Goal: Ask a question

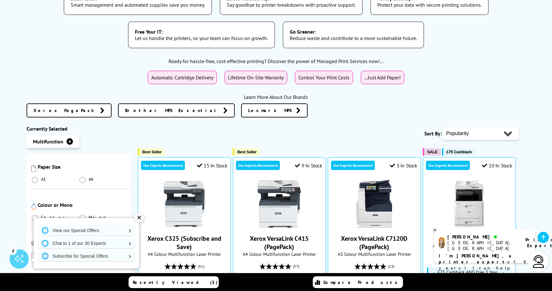
scroll to position [124, 0]
click at [36, 175] on span at bounding box center [35, 178] width 6 height 6
click at [41, 176] on input "radio" at bounding box center [41, 176] width 0 height 0
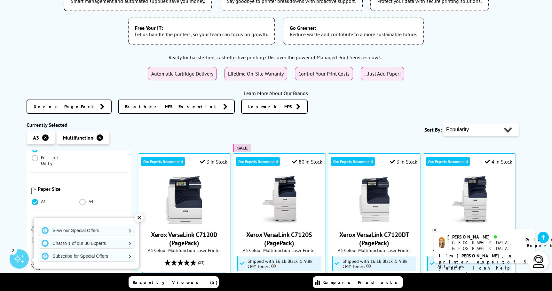
scroll to position [100, 0]
click at [83, 196] on span at bounding box center [82, 199] width 6 height 6
click at [89, 197] on input "radio" at bounding box center [89, 197] width 0 height 0
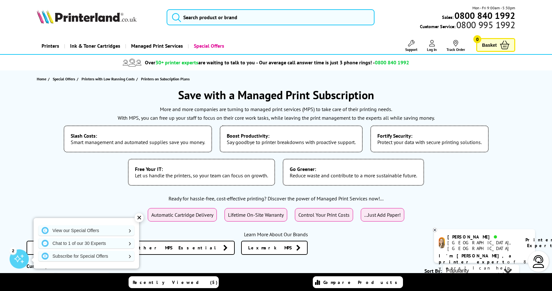
click at [137, 217] on div "✕" at bounding box center [139, 217] width 9 height 9
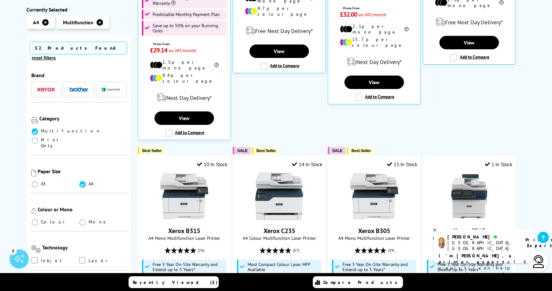
scroll to position [578, 0]
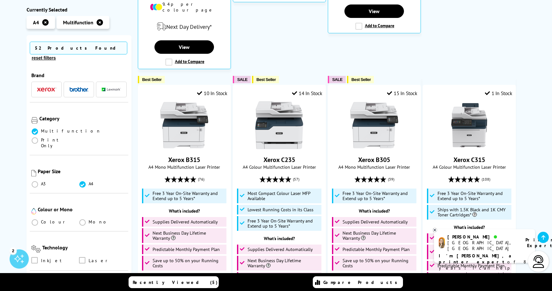
click at [47, 219] on ul "Colour Mono" at bounding box center [78, 223] width 95 height 9
click at [44, 219] on span "Colour" at bounding box center [54, 222] width 27 height 6
click at [35, 219] on span at bounding box center [35, 222] width 6 height 6
click at [41, 220] on input "radio" at bounding box center [41, 220] width 0 height 0
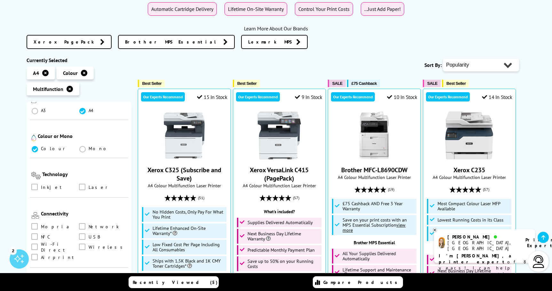
scroll to position [142, 0]
click at [81, 182] on span at bounding box center [82, 185] width 6 height 6
click at [88, 182] on input "checkbox" at bounding box center [88, 182] width 0 height 0
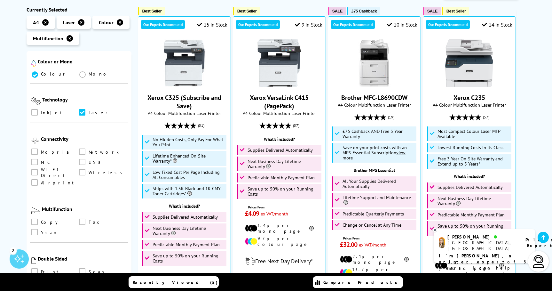
scroll to position [179, 0]
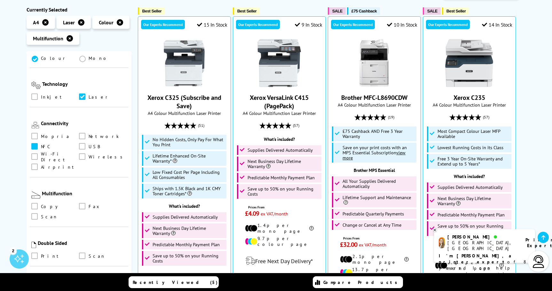
click at [35, 143] on span at bounding box center [34, 146] width 6 height 6
click at [41, 144] on input "checkbox" at bounding box center [41, 144] width 0 height 0
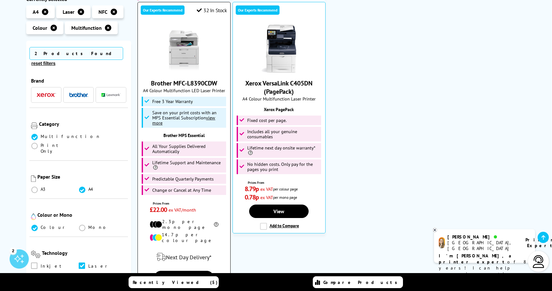
scroll to position [292, 0]
click at [180, 51] on img at bounding box center [184, 49] width 48 height 48
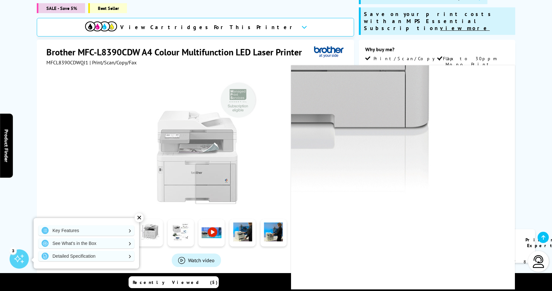
scroll to position [100, 0]
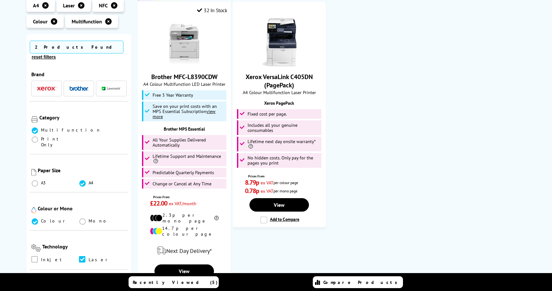
scroll to position [292, 0]
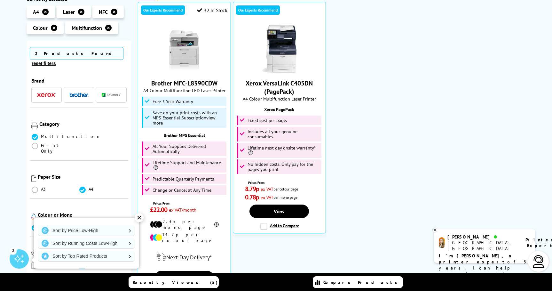
click at [139, 218] on div "✕" at bounding box center [139, 217] width 9 height 9
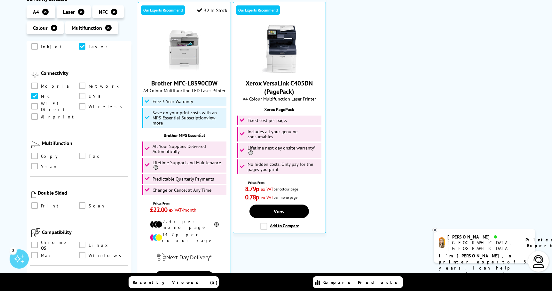
scroll to position [220, 0]
click at [34, 162] on span at bounding box center [34, 165] width 6 height 6
click at [41, 163] on input "checkbox" at bounding box center [41, 163] width 0 height 0
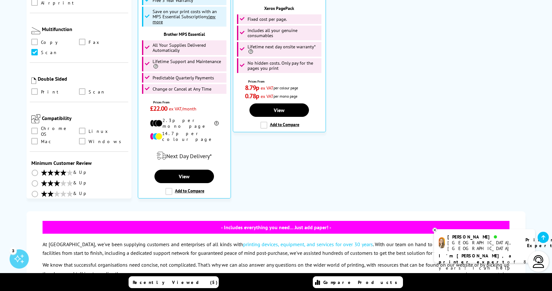
scroll to position [231, 0]
click at [39, 138] on li "Mac" at bounding box center [55, 141] width 48 height 7
click at [35, 138] on span at bounding box center [34, 141] width 6 height 6
click at [41, 139] on input "checkbox" at bounding box center [41, 139] width 0 height 0
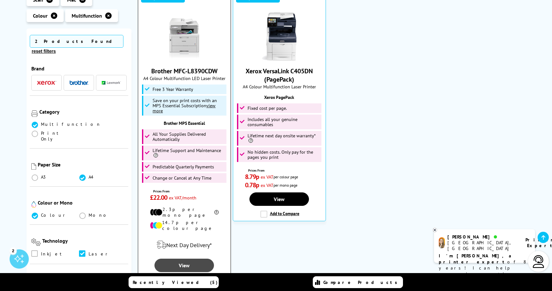
scroll to position [270, 0]
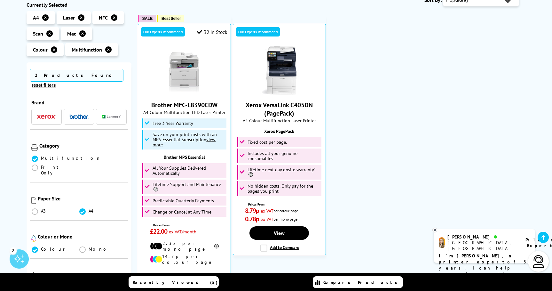
click at [445, 246] on div "Amy Manchester, UK Printer Expert I'm Amy, a printer expert of 8 years! I can h…" at bounding box center [484, 246] width 101 height 34
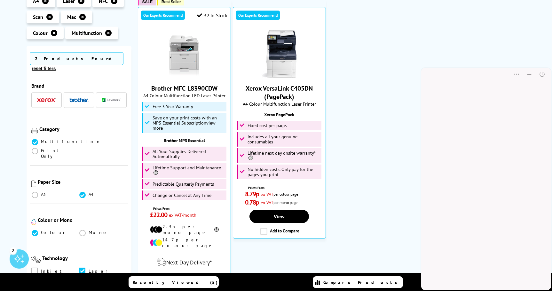
scroll to position [0, 0]
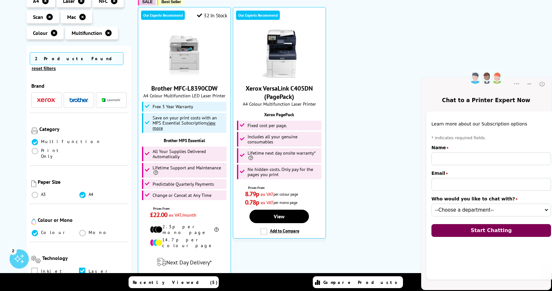
click at [448, 143] on div "* indicates required fields. Name star Email star Who would you like to chat wi…" at bounding box center [491, 175] width 120 height 81
click at [369, 86] on ul "SALE Best Seller Our Experts Recommend 32 In Stock Brother MFC-L8390CDW A4 Colo…" at bounding box center [331, 147] width 387 height 313
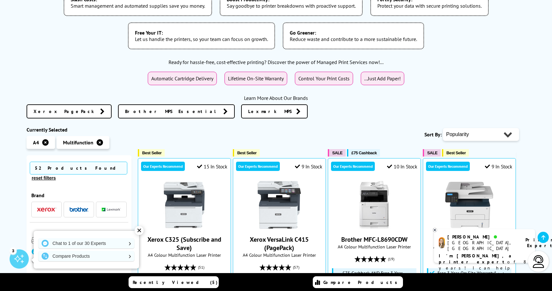
scroll to position [156, 0]
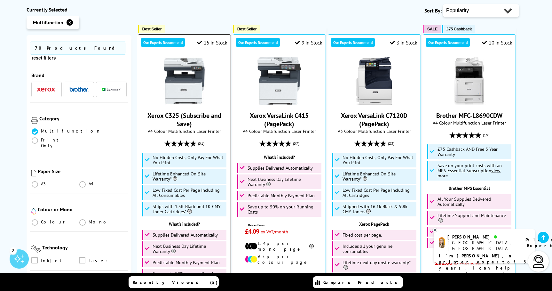
scroll to position [261, 0]
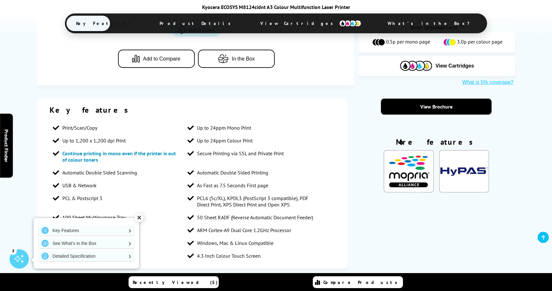
scroll to position [315, 0]
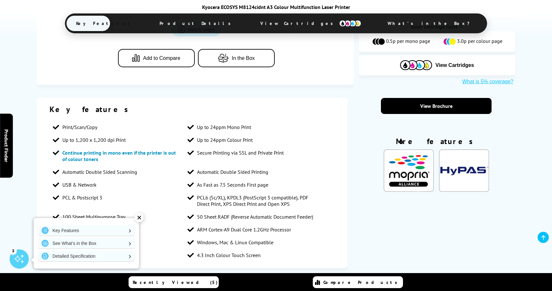
click at [227, 54] on icon "button" at bounding box center [225, 58] width 14 height 9
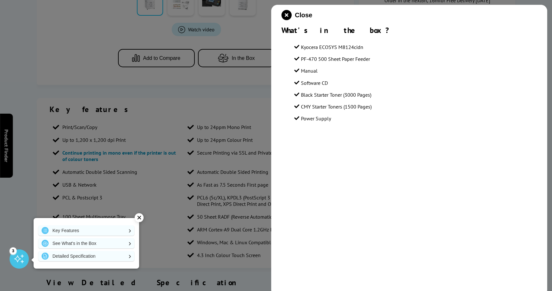
click at [240, 70] on div at bounding box center [276, 145] width 552 height 291
click at [216, 84] on div at bounding box center [276, 145] width 552 height 291
click at [135, 221] on div "Key Features See What's in the Box Detailed Specification" at bounding box center [86, 243] width 105 height 50
click at [141, 217] on div "✕" at bounding box center [139, 217] width 9 height 9
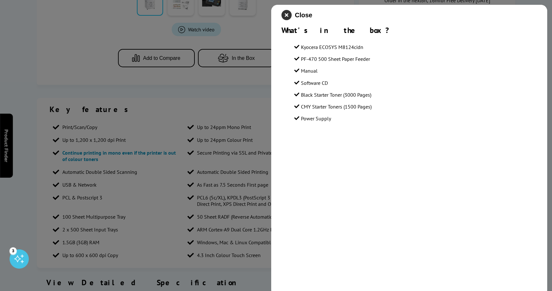
click at [291, 19] on icon "close modal" at bounding box center [286, 15] width 10 height 10
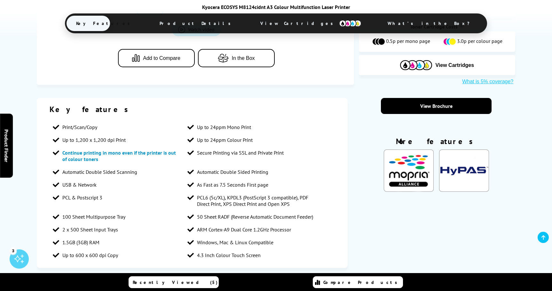
click at [97, 149] on span "Continue printing in mono even if the printer is out of colour toners" at bounding box center [118, 155] width 113 height 13
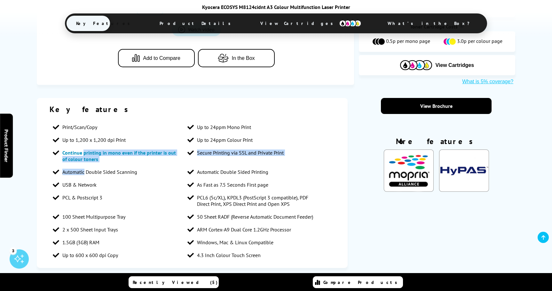
drag, startPoint x: 97, startPoint y: 139, endPoint x: 178, endPoint y: 155, distance: 82.1
click at [178, 155] on ul "Print/Scan/Copy Up to 24ppm Mono Print Up to 1,200 x 1,200 dpi Print Up to 24pp…" at bounding box center [192, 190] width 285 height 141
click at [178, 165] on li "Automatic Double Sided Scanning" at bounding box center [117, 171] width 135 height 13
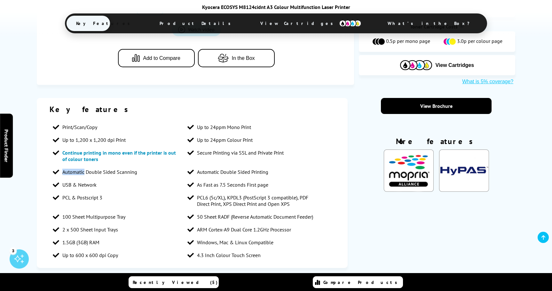
click at [178, 165] on li "Automatic Double Sided Scanning" at bounding box center [117, 171] width 135 height 13
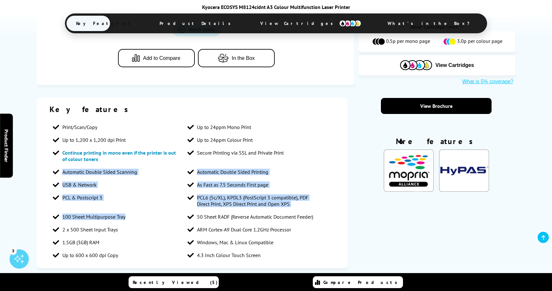
drag, startPoint x: 178, startPoint y: 155, endPoint x: 118, endPoint y: 211, distance: 82.1
click at [118, 210] on ul "Print/Scan/Copy Up to 24ppm Mono Print Up to 1,200 x 1,200 dpi Print Up to 24pp…" at bounding box center [192, 190] width 285 height 141
click at [118, 223] on li "2 x 500 Sheet Input Trays" at bounding box center [117, 229] width 135 height 13
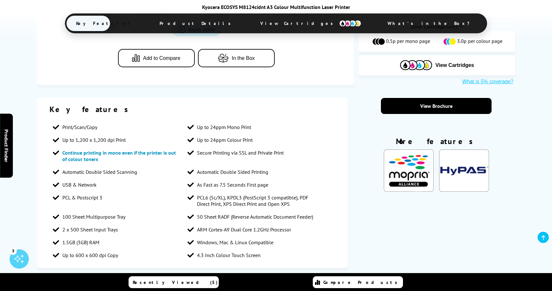
click at [118, 223] on li "2 x 500 Sheet Input Trays" at bounding box center [117, 229] width 135 height 13
drag, startPoint x: 118, startPoint y: 211, endPoint x: 123, endPoint y: 232, distance: 21.5
click at [123, 232] on ul "Print/Scan/Copy Up to 24ppm Mono Print Up to 1,200 x 1,200 dpi Print Up to 24pp…" at bounding box center [192, 190] width 285 height 141
click at [123, 236] on li "1.5GB (3GB) RAM" at bounding box center [117, 242] width 135 height 13
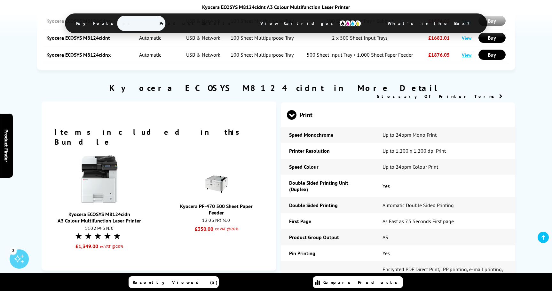
scroll to position [747, 0]
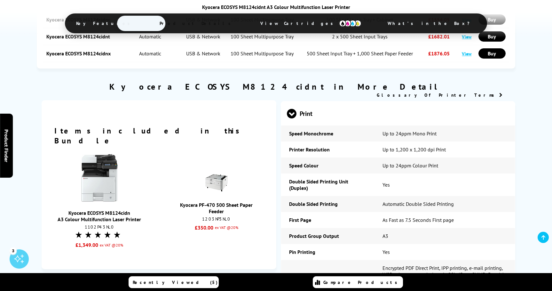
click at [104, 209] on link "Kyocera ECOSYS M8124cidn A3 Colour Multifunction Laser Printer" at bounding box center [99, 215] width 83 height 13
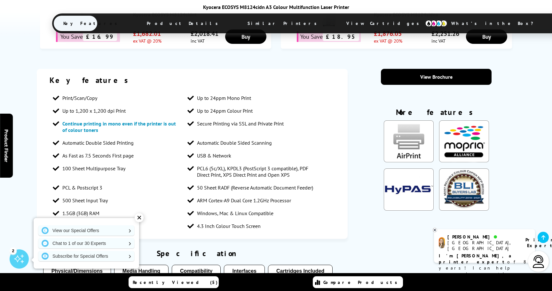
scroll to position [573, 0]
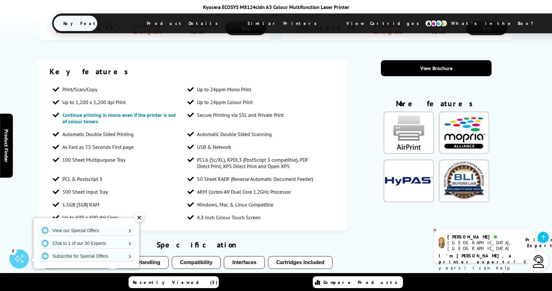
click at [78, 188] on span "500 Sheet Input Tray" at bounding box center [84, 191] width 45 height 6
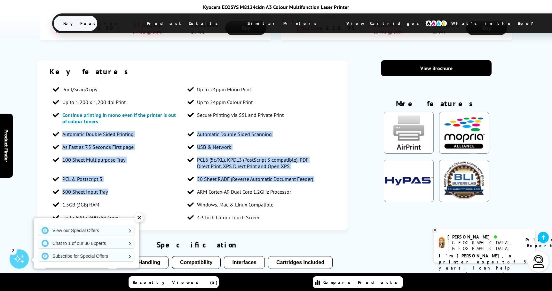
drag, startPoint x: 78, startPoint y: 181, endPoint x: 82, endPoint y: 118, distance: 63.1
click at [82, 118] on ul "Print/Scan/Copy Up to 24ppm Mono Print Up to 1,200 x 1,200 dpi Print Up to 24pp…" at bounding box center [192, 153] width 285 height 141
click at [82, 128] on li "Automatic Double Sided Printing" at bounding box center [117, 134] width 135 height 13
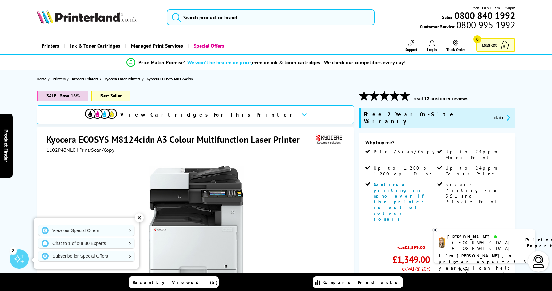
scroll to position [0, 0]
click at [470, 243] on div "[GEOGRAPHIC_DATA], [GEOGRAPHIC_DATA]" at bounding box center [482, 245] width 70 height 12
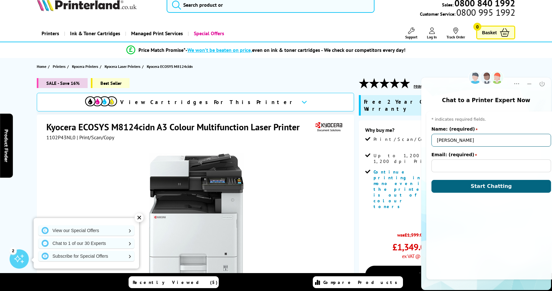
type input "[PERSON_NAME]"
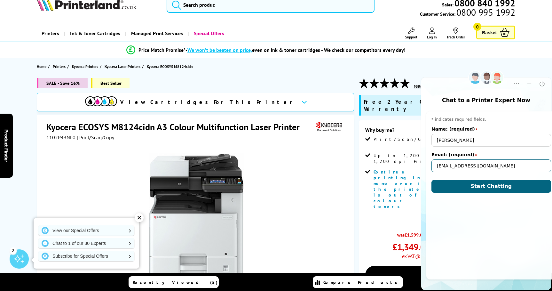
type input "[EMAIL_ADDRESS][DOMAIN_NAME]"
click at [486, 185] on button "Start Chatting" at bounding box center [491, 186] width 120 height 13
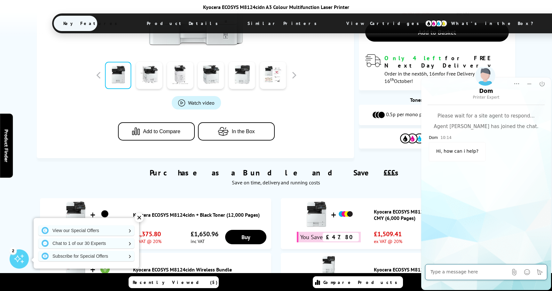
scroll to position [497, 0]
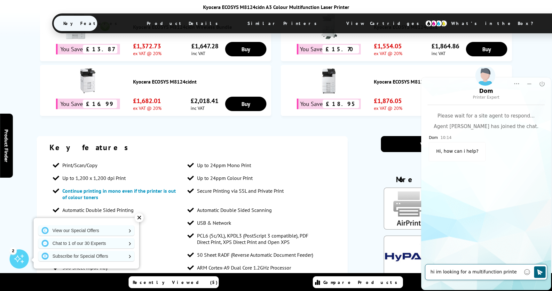
type textarea "hi im looking for a multifunction printer"
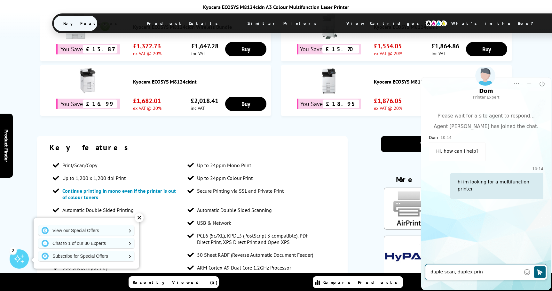
type textarea "duple scan, duplex print"
type textarea "colour and lower toner costs"
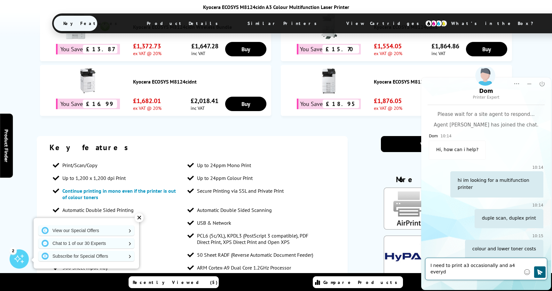
scroll to position [2, 0]
type textarea "I need to print a3 occasionally and a4 everyday"
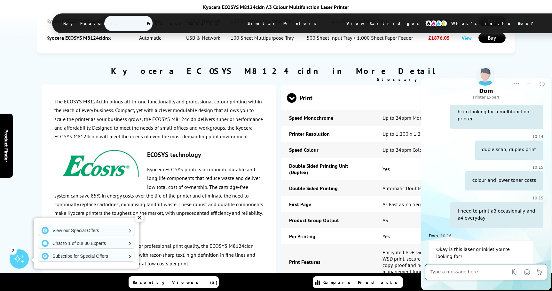
scroll to position [987, 0]
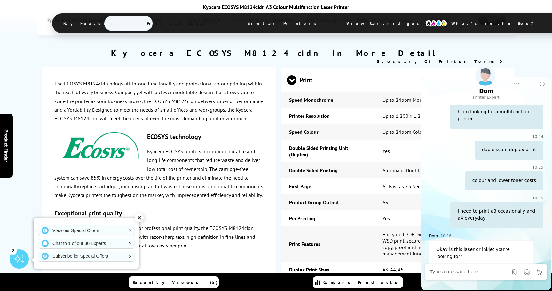
click at [468, 264] on div "Send File" at bounding box center [485, 271] width 121 height 15
click at [465, 271] on textarea "Message input field. Type your text here and use the Send button to send." at bounding box center [468, 271] width 77 height 6
type textarea "laser"
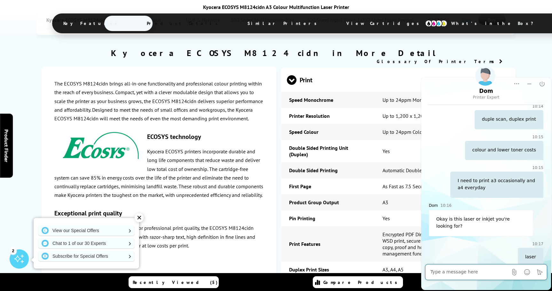
scroll to position [132, 0]
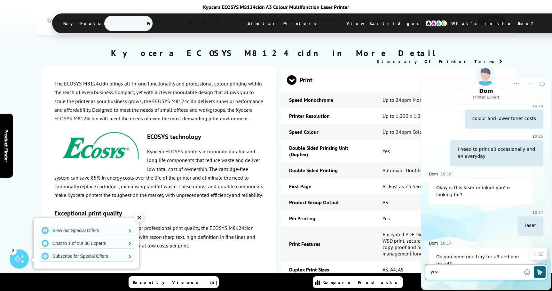
type textarea "yeah"
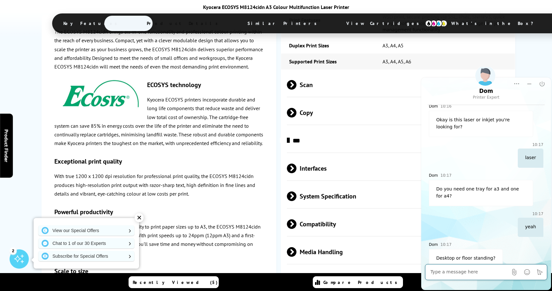
scroll to position [1434, 0]
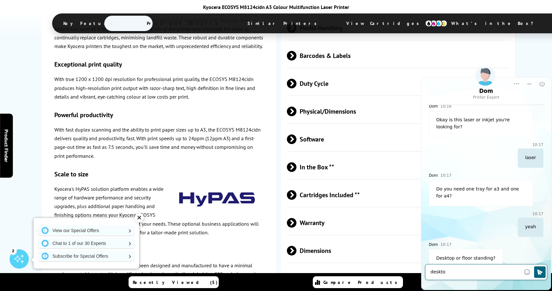
type textarea "desktop"
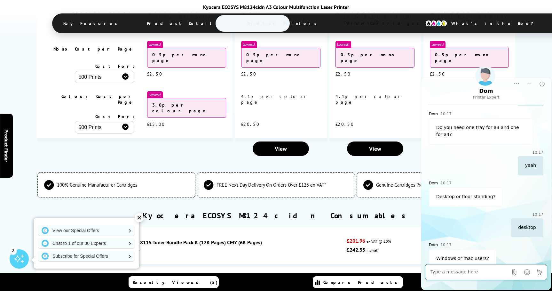
scroll to position [292, 0]
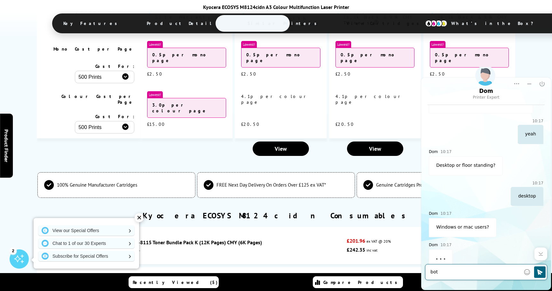
type textarea "both"
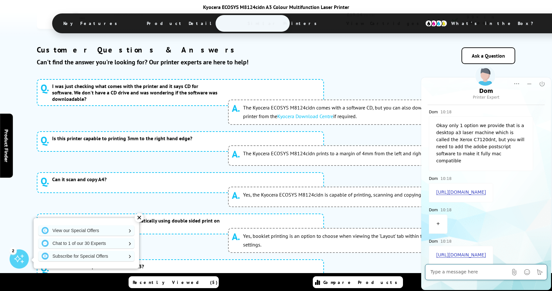
scroll to position [3591, 0]
